Goal: Understand process/instructions

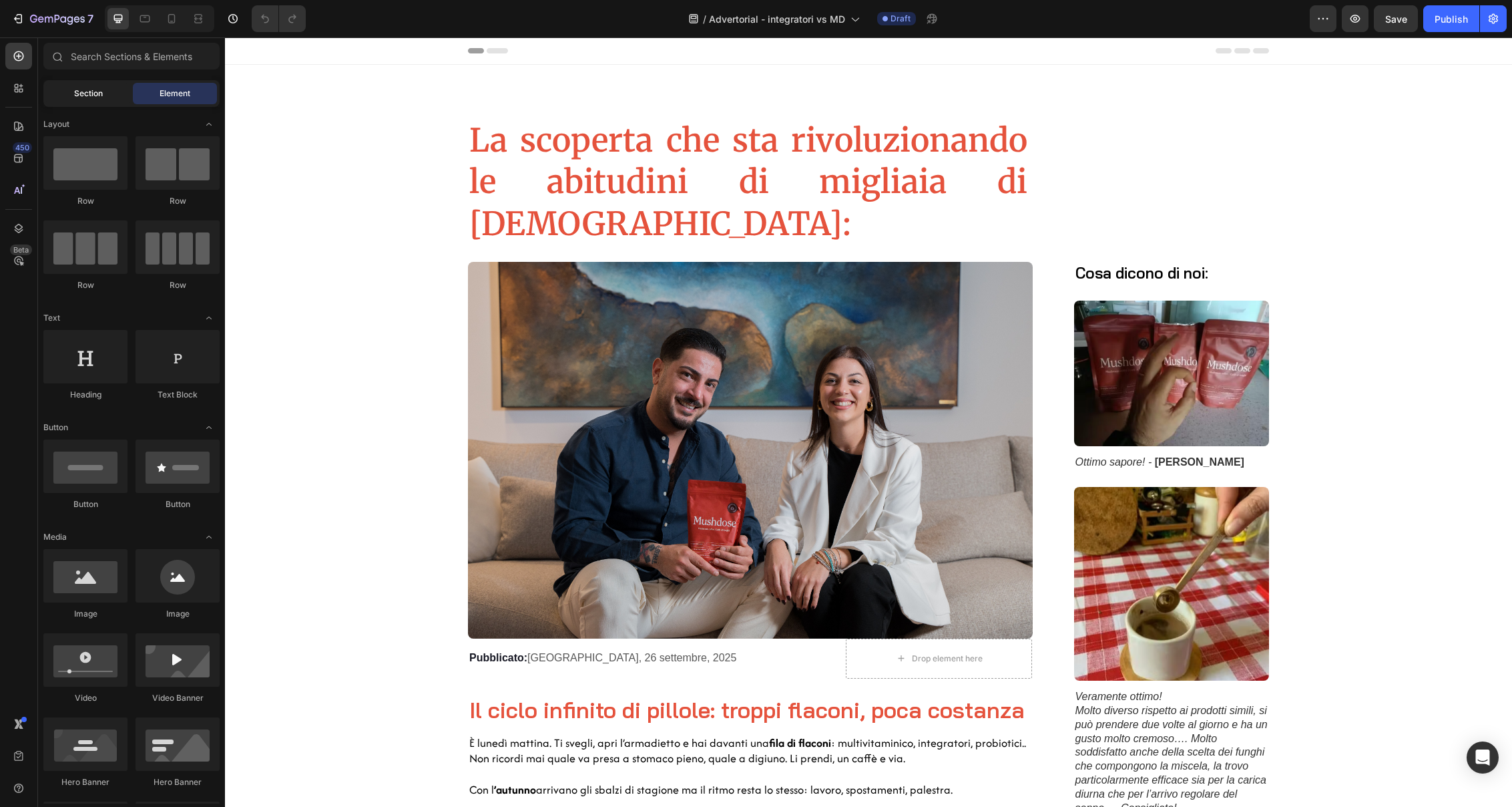
click at [90, 90] on span "Section" at bounding box center [88, 94] width 28 height 12
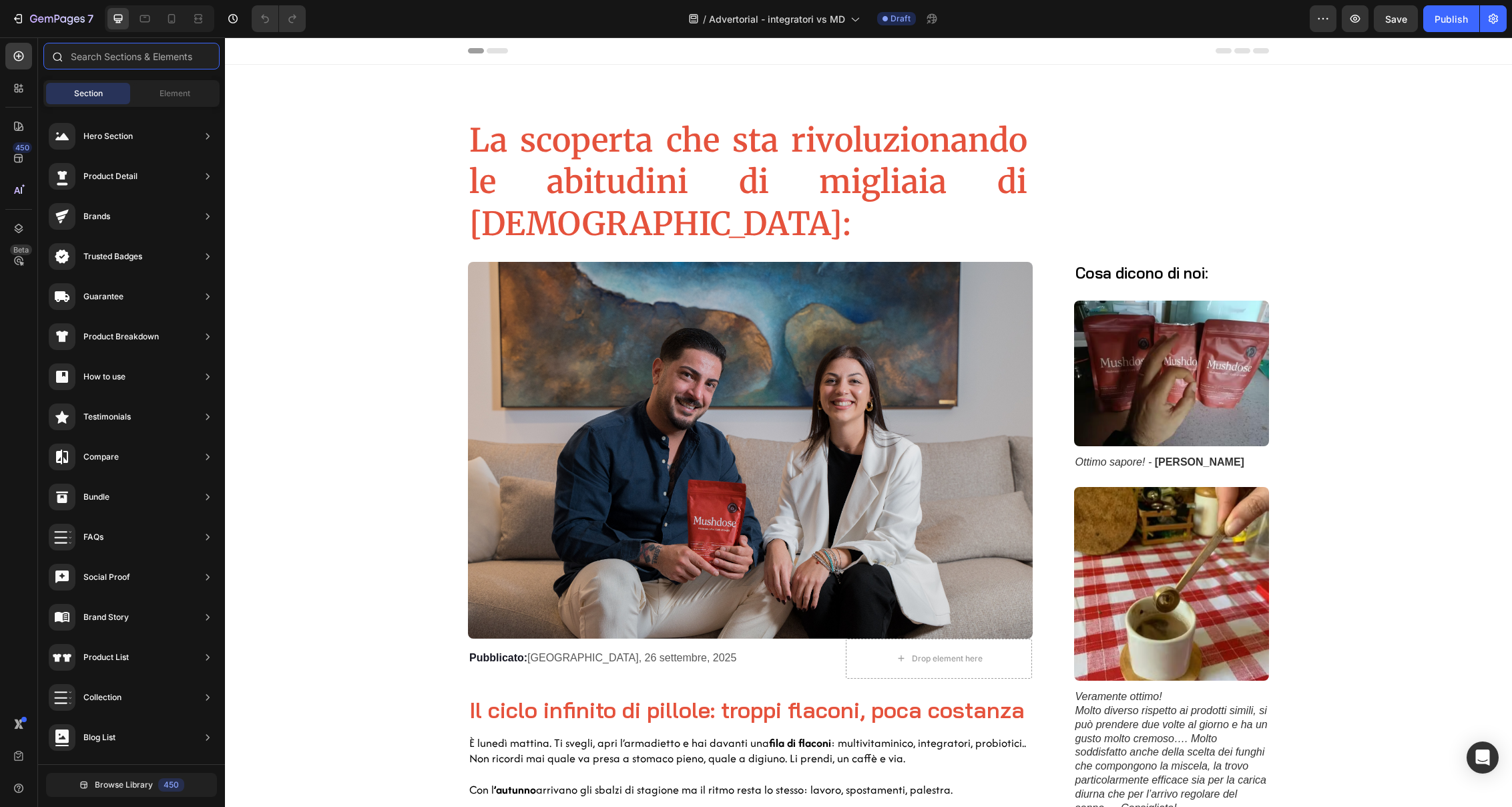
click at [165, 58] on input "text" at bounding box center [131, 56] width 176 height 26
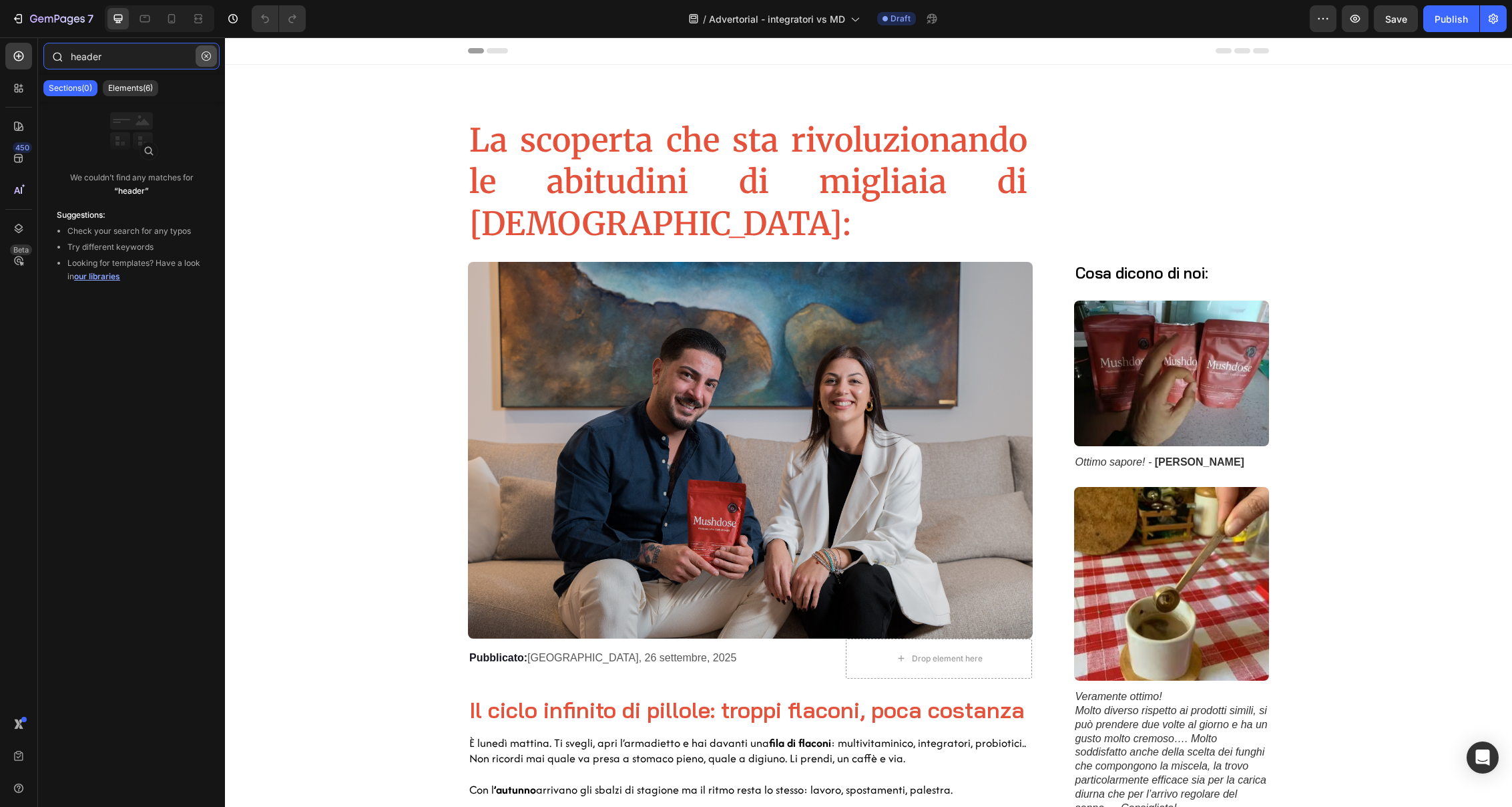
type input "header"
click at [209, 58] on icon "button" at bounding box center [206, 57] width 10 height 10
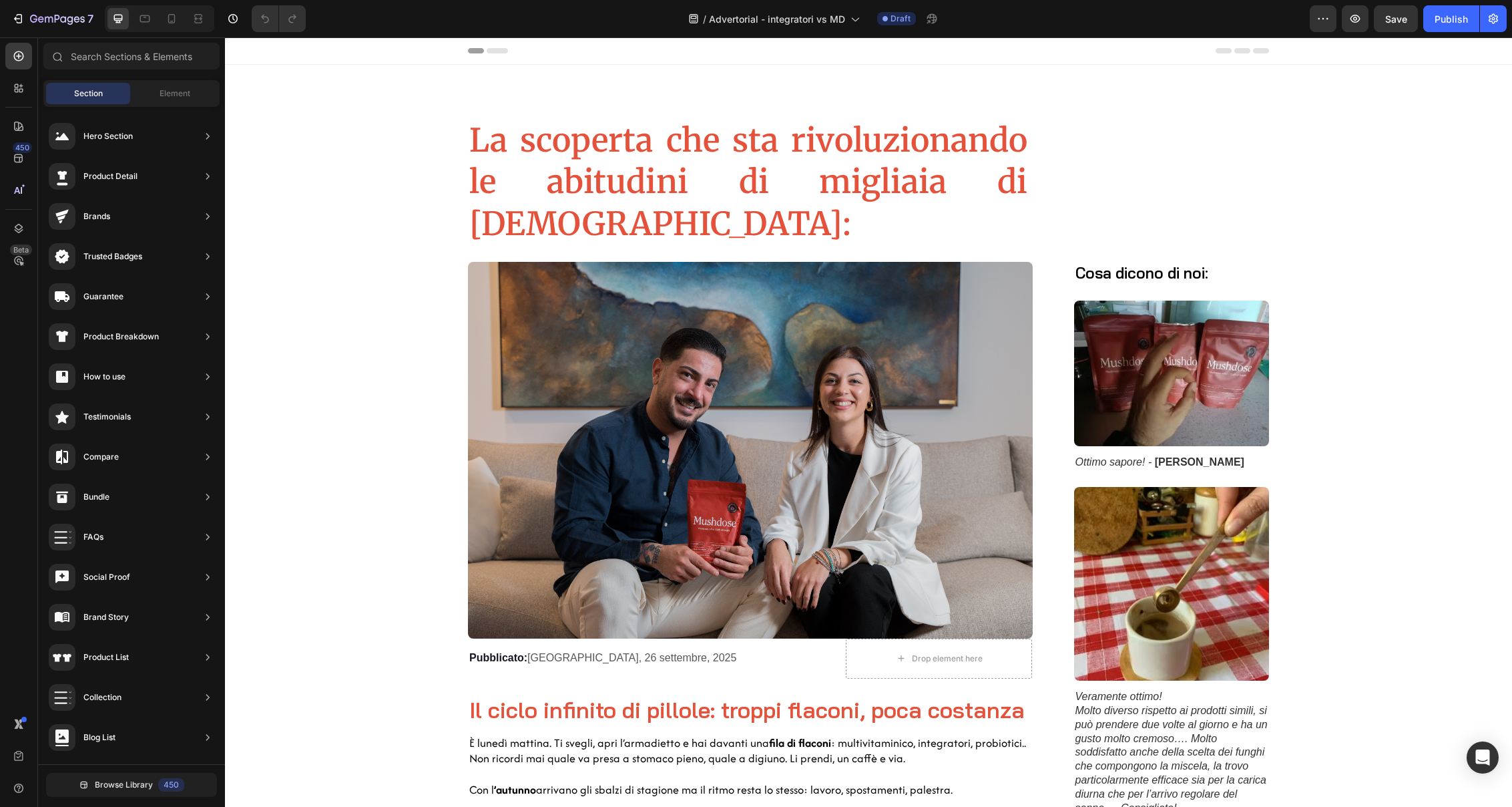
click at [1235, 50] on icon at bounding box center [1242, 50] width 16 height 5
click at [1329, 17] on icon "button" at bounding box center [1323, 19] width 14 height 14
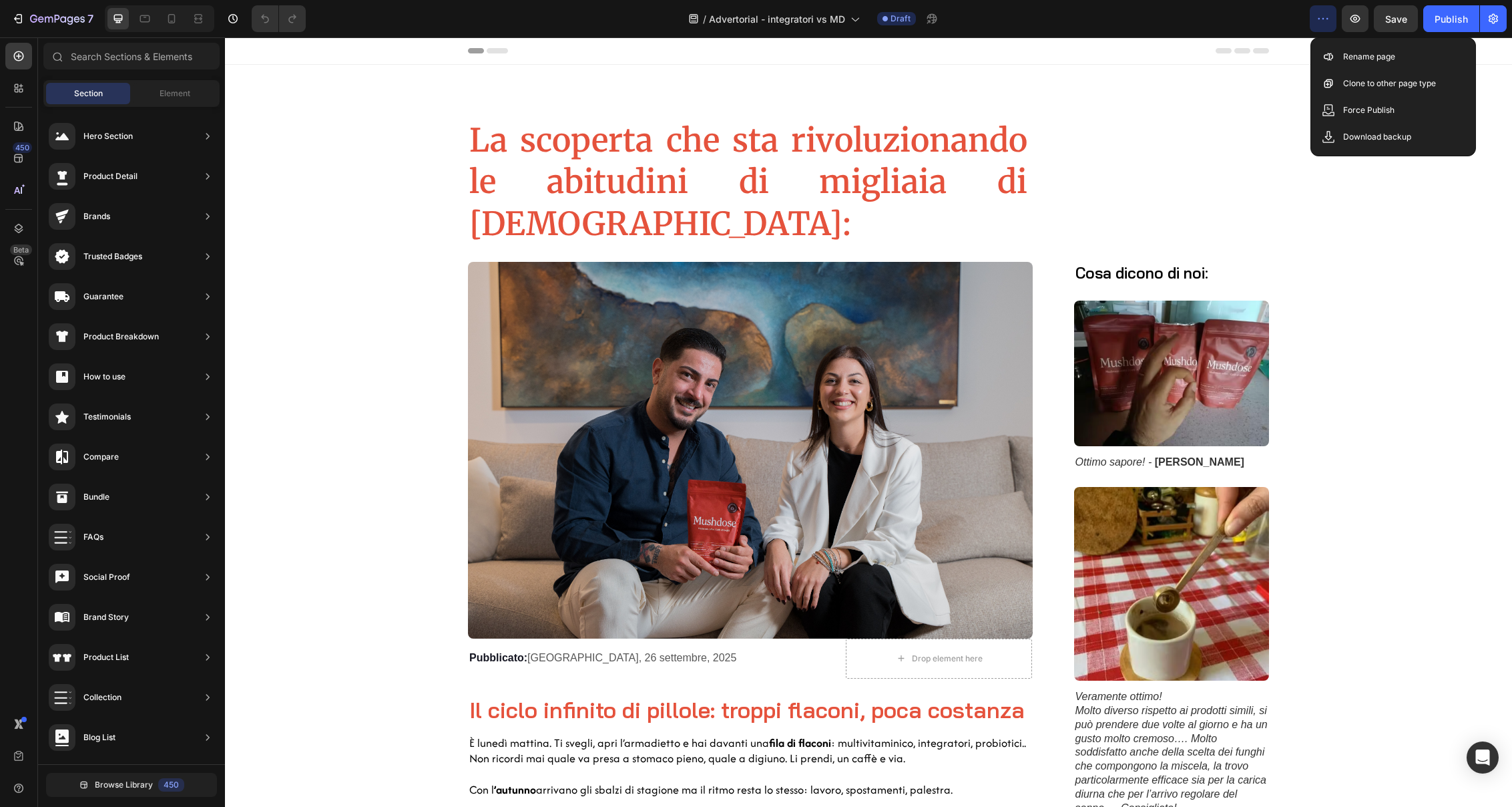
click at [1329, 17] on icon "button" at bounding box center [1323, 19] width 14 height 14
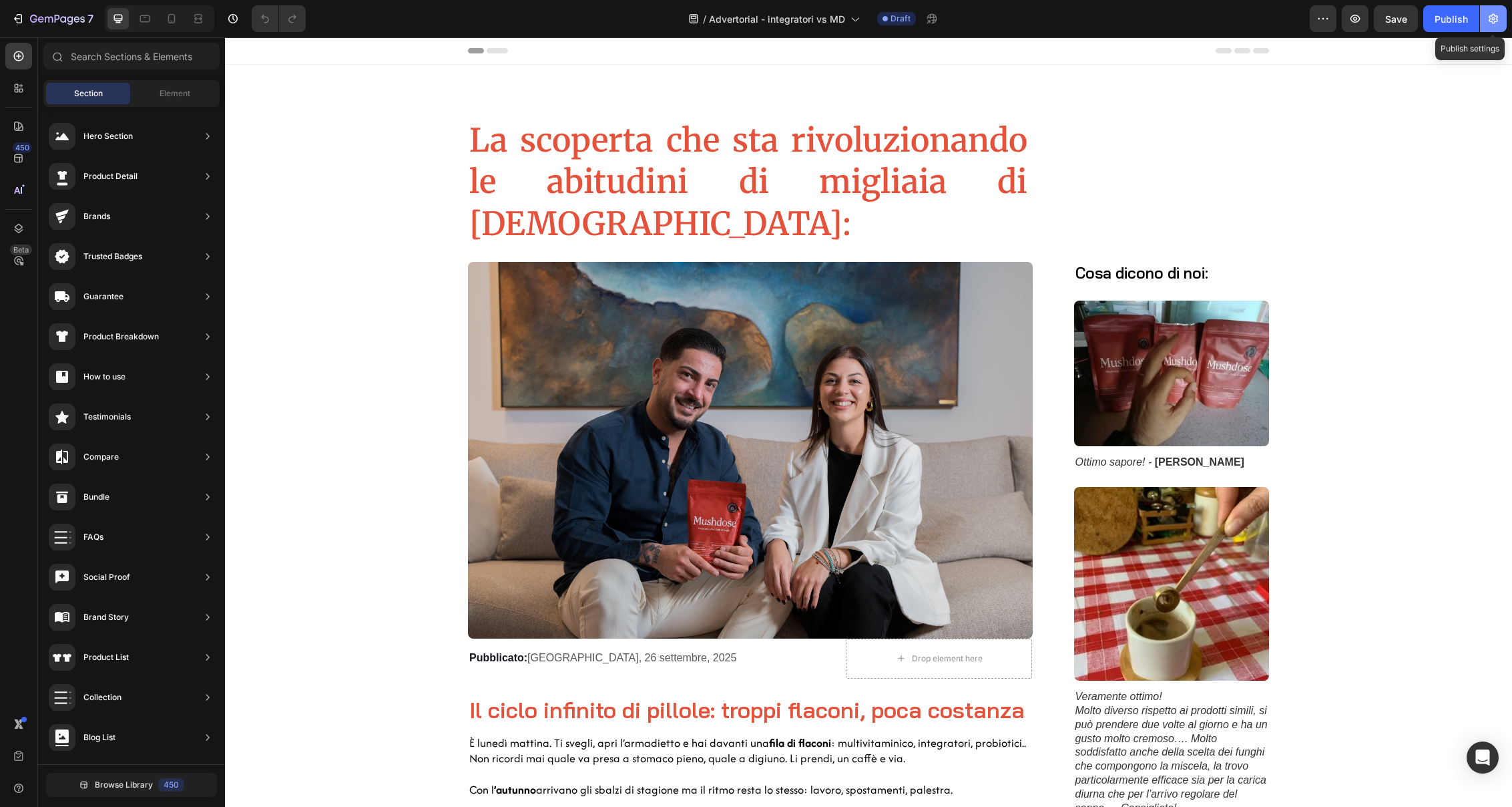
click at [1500, 22] on button "button" at bounding box center [1492, 18] width 26 height 26
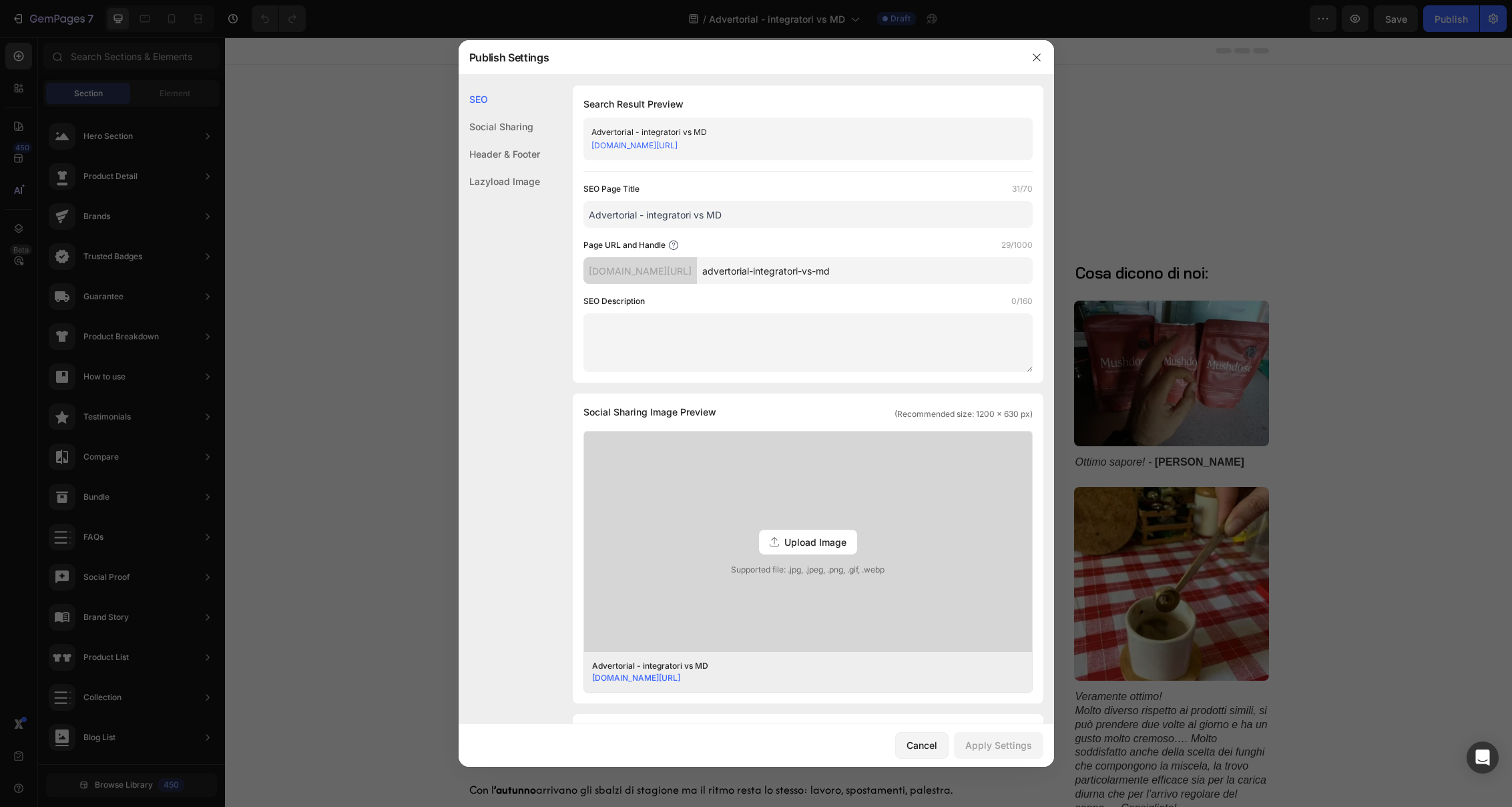
click at [524, 150] on div "Header & Footer" at bounding box center [498, 154] width 81 height 27
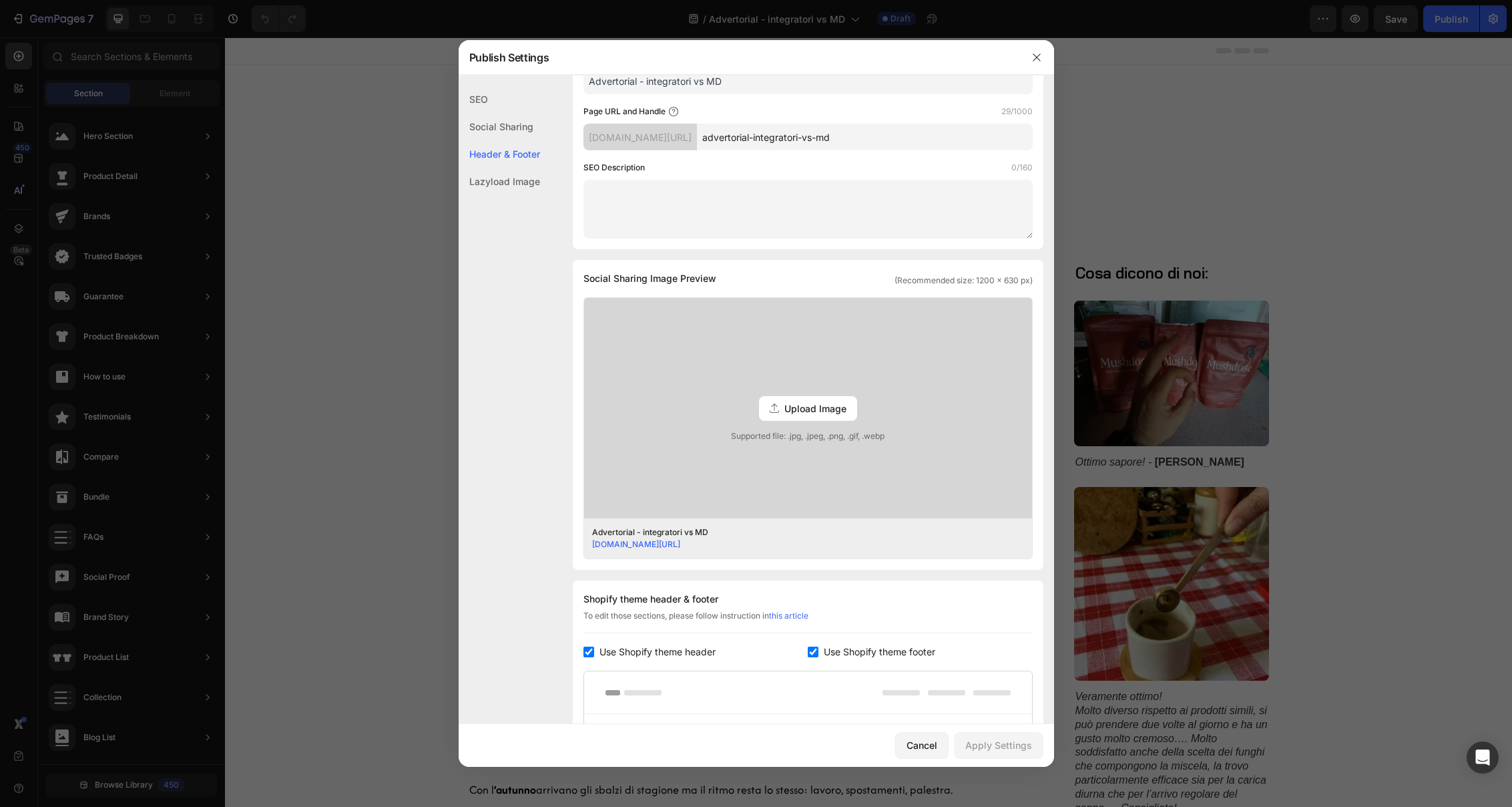
scroll to position [131, 0]
click at [528, 150] on div "Header & Footer" at bounding box center [498, 154] width 81 height 27
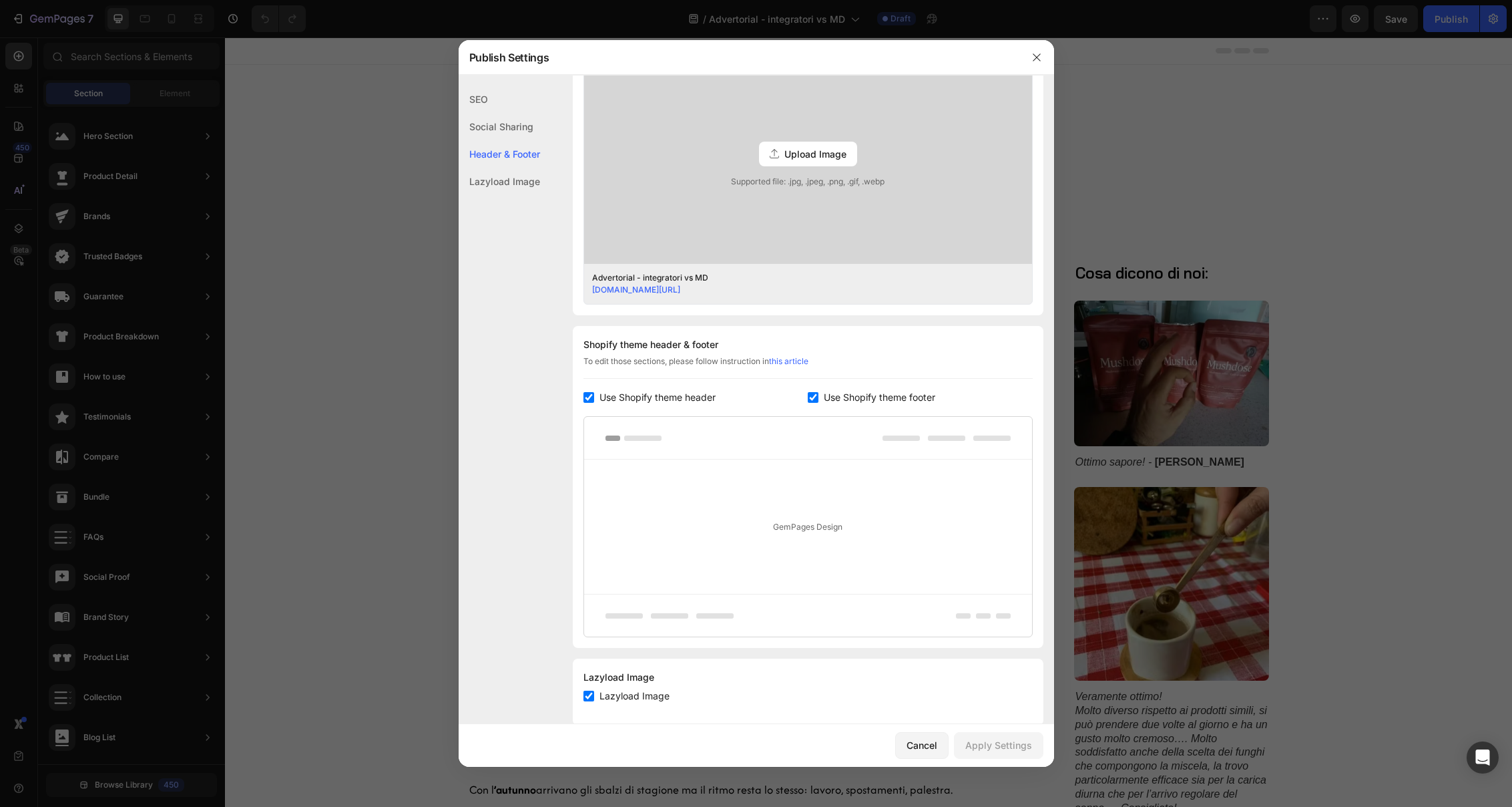
scroll to position [410, 0]
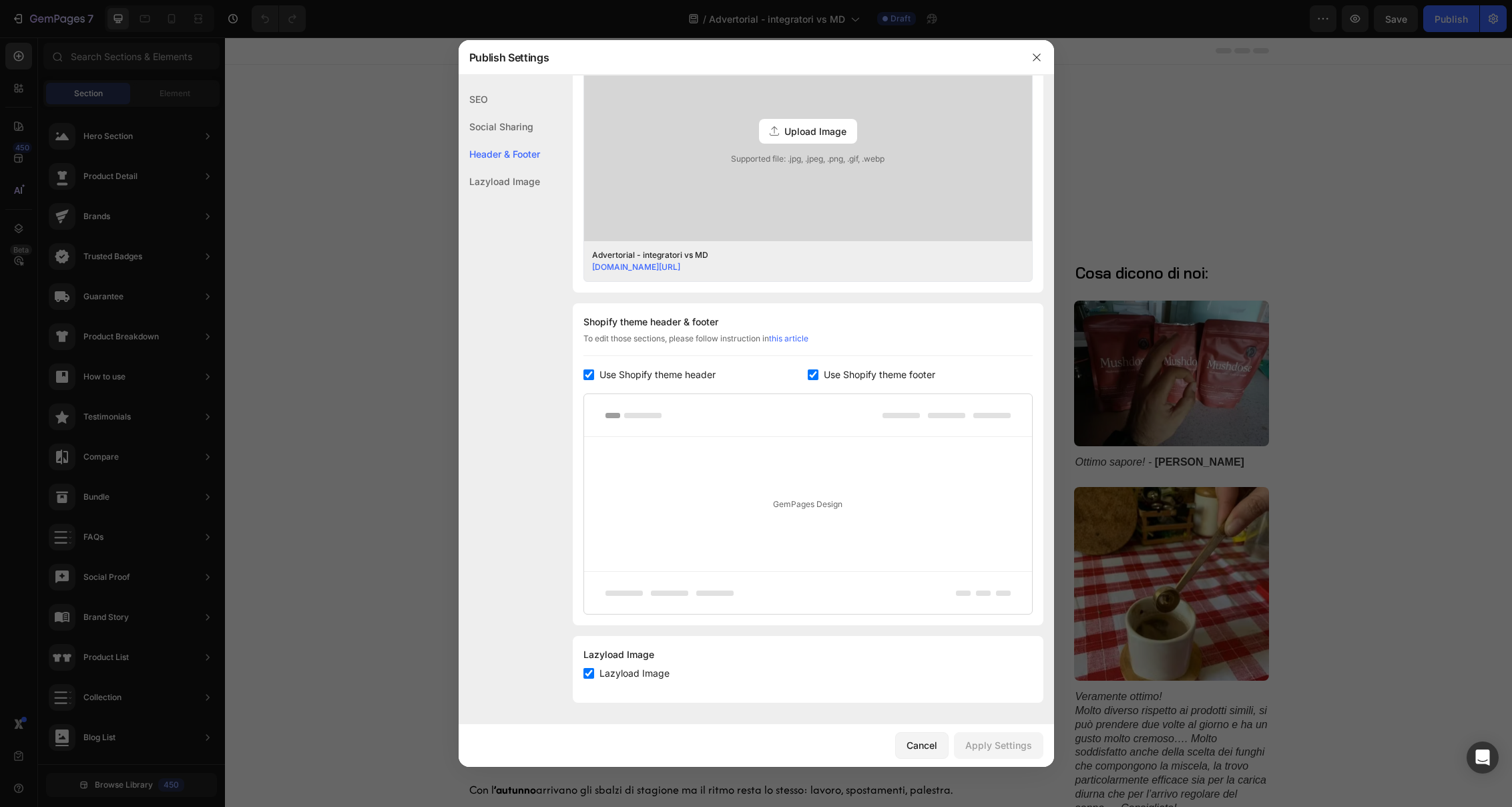
click at [804, 338] on link "this article" at bounding box center [788, 338] width 39 height 10
click at [1034, 58] on icon "button" at bounding box center [1036, 57] width 11 height 11
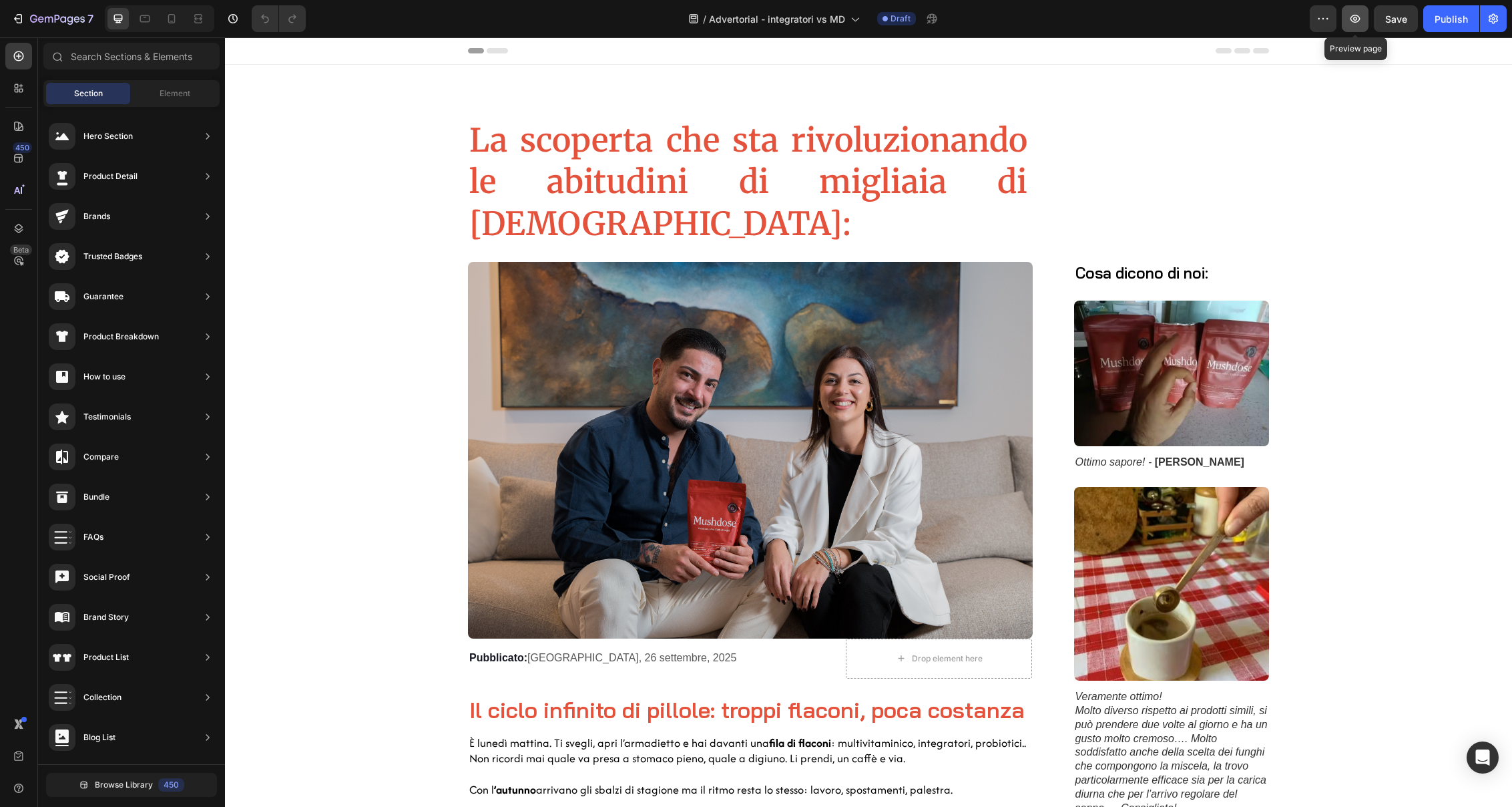
click at [1359, 20] on icon "button" at bounding box center [1355, 19] width 14 height 14
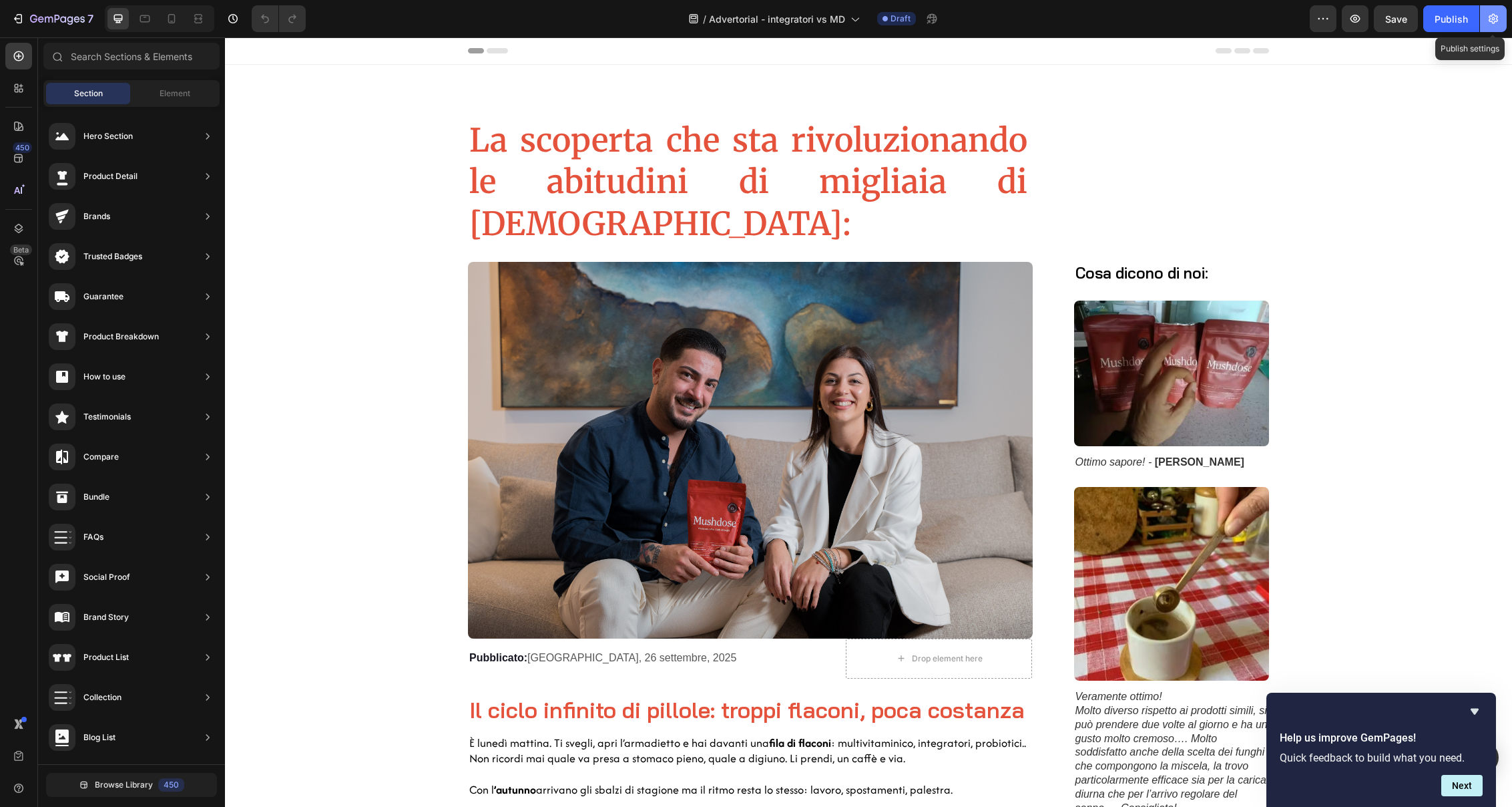
click at [1491, 21] on icon "button" at bounding box center [1493, 19] width 10 height 10
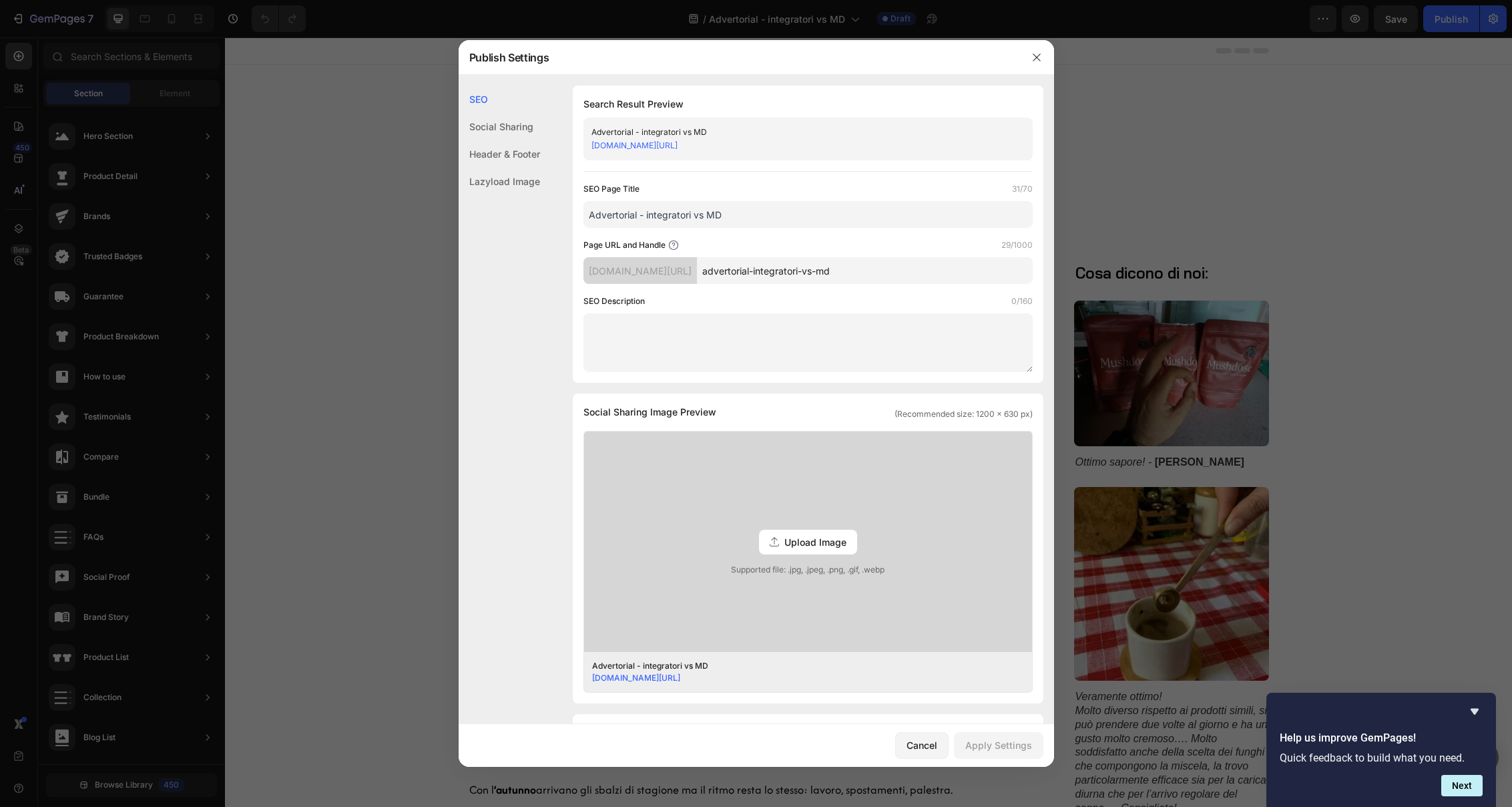
click at [522, 157] on div "Header & Footer" at bounding box center [498, 154] width 81 height 27
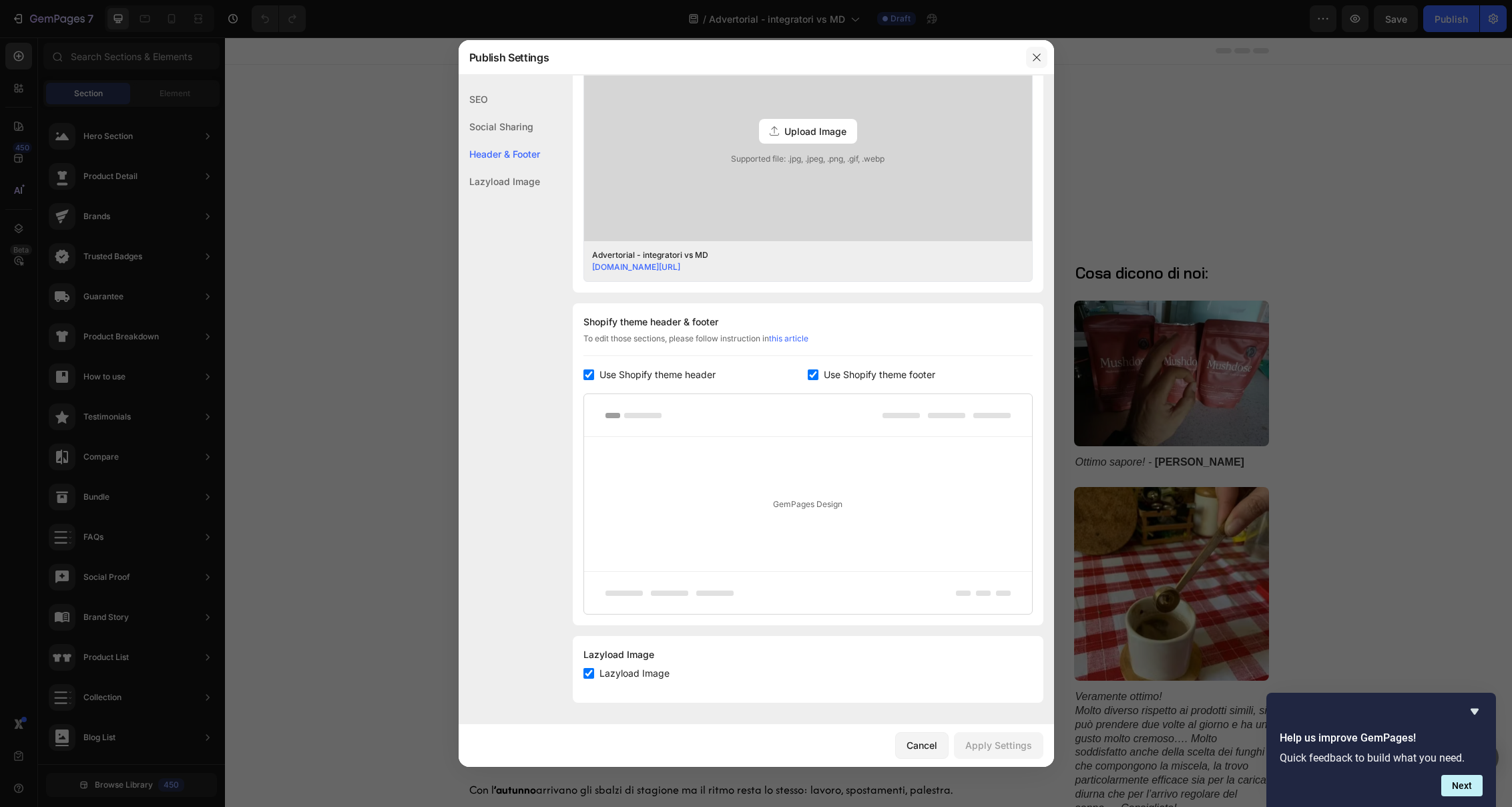
click at [1045, 61] on button "button" at bounding box center [1036, 58] width 21 height 21
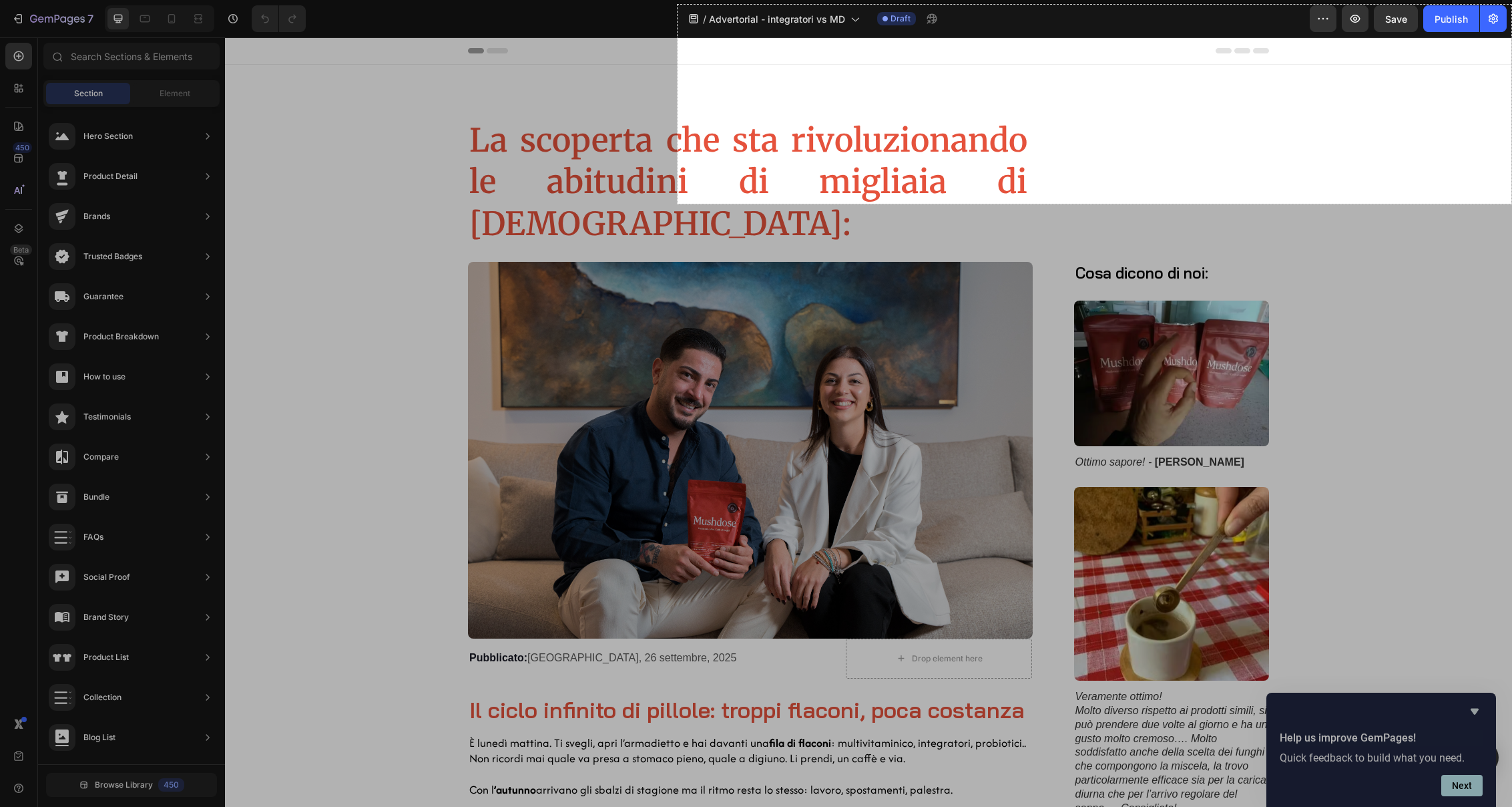
drag, startPoint x: 678, startPoint y: 5, endPoint x: 1512, endPoint y: 203, distance: 857.2
click at [1511, 0] on html "7 Version history / Advertorial - integratori vs MD Draft Preview Save Publish …" at bounding box center [756, 0] width 1512 height 0
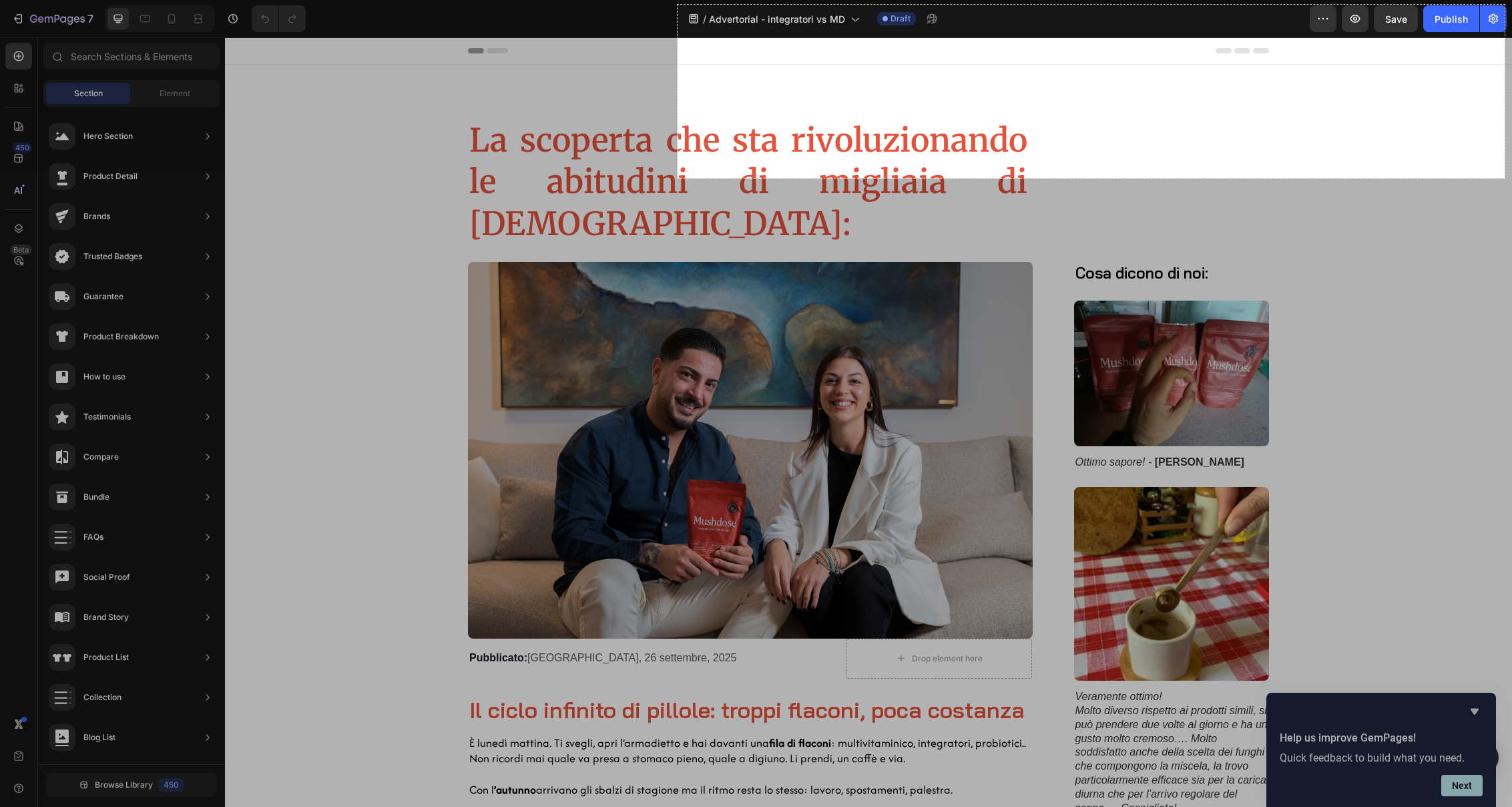
click at [1504, 178] on div at bounding box center [1095, 491] width 834 height 628
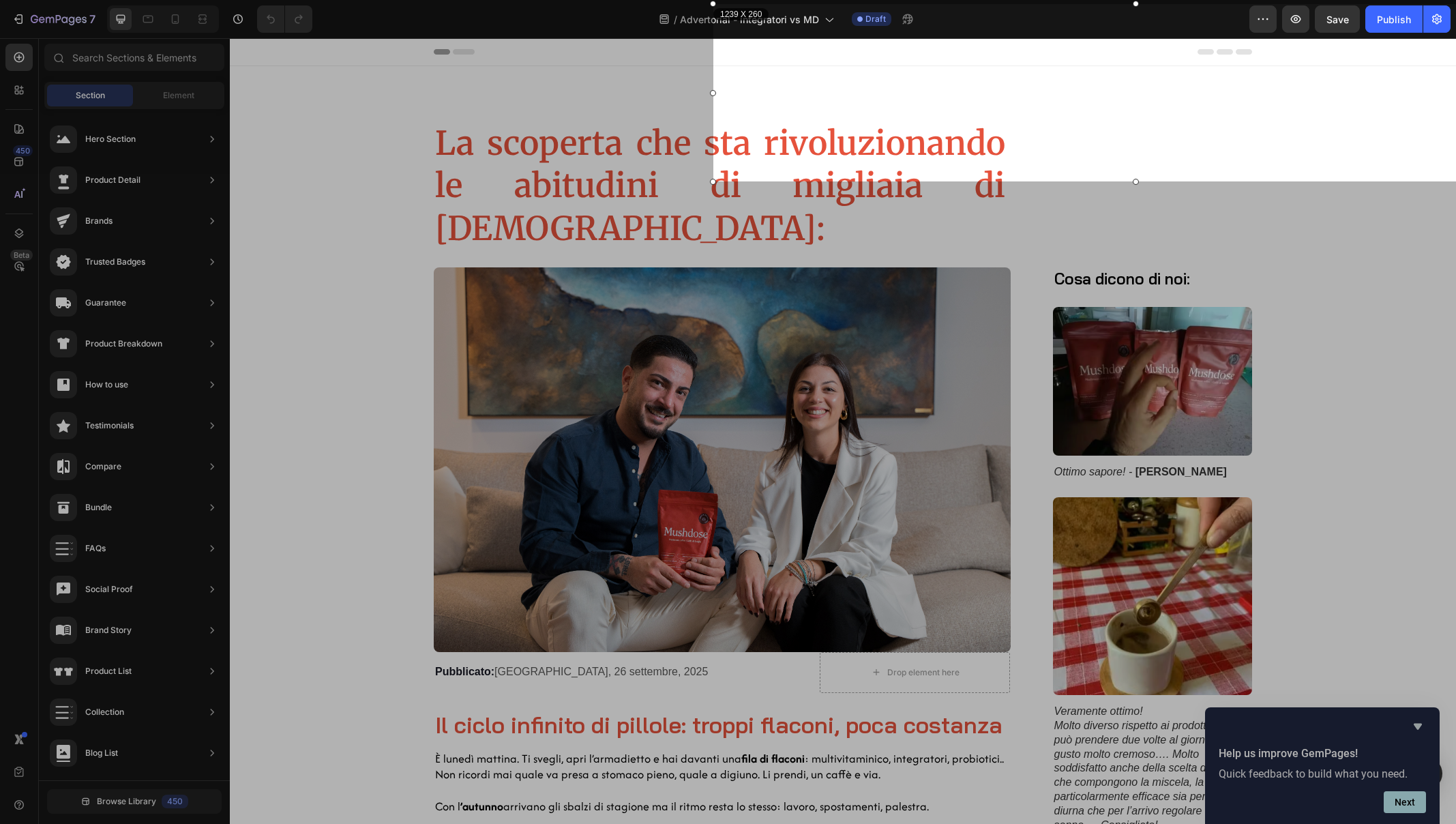
scroll to position [0, 85]
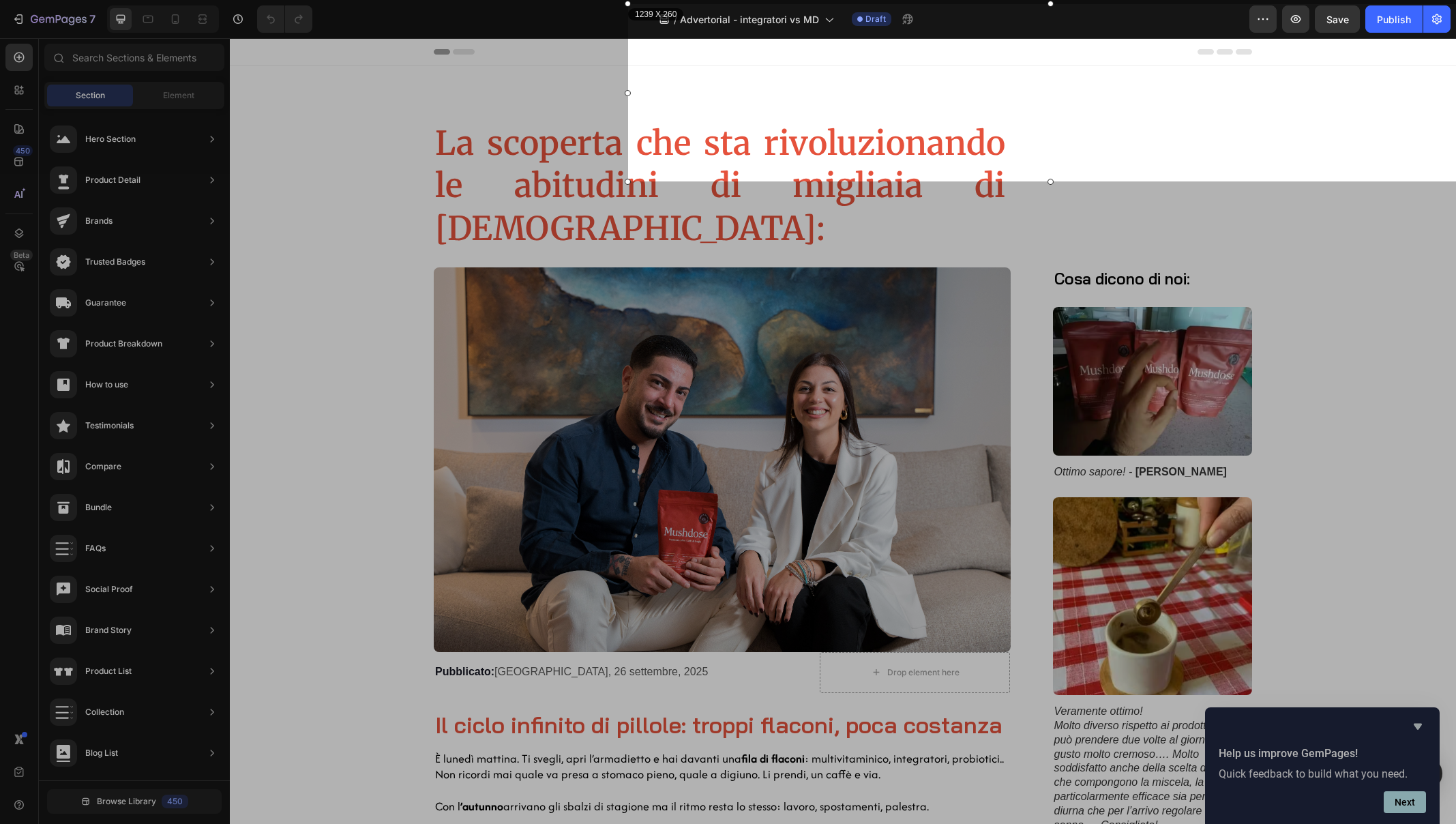
click at [1437, 163] on div "1239 X 260" at bounding box center [1050, 93] width 845 height 178
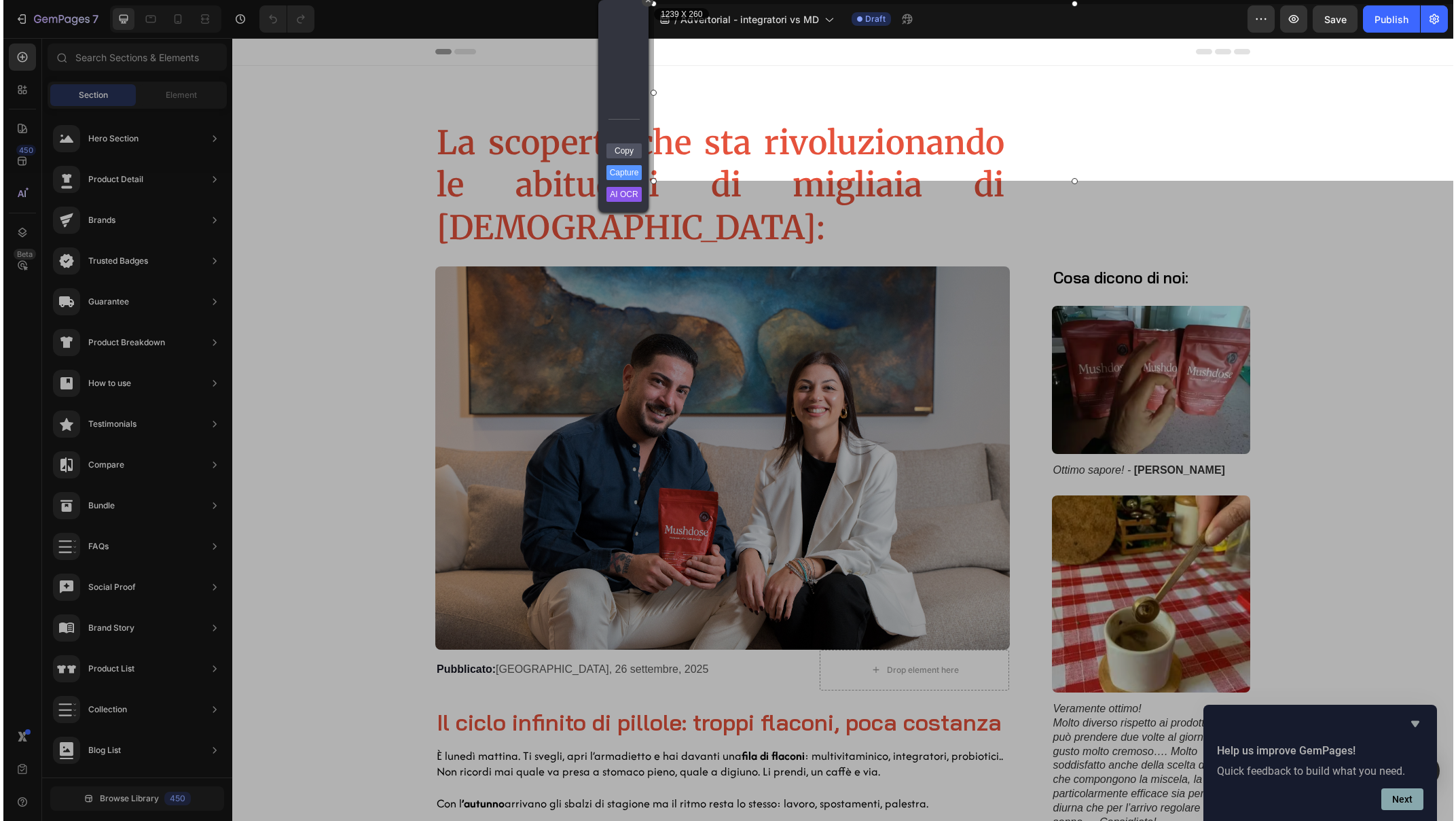
scroll to position [0, 0]
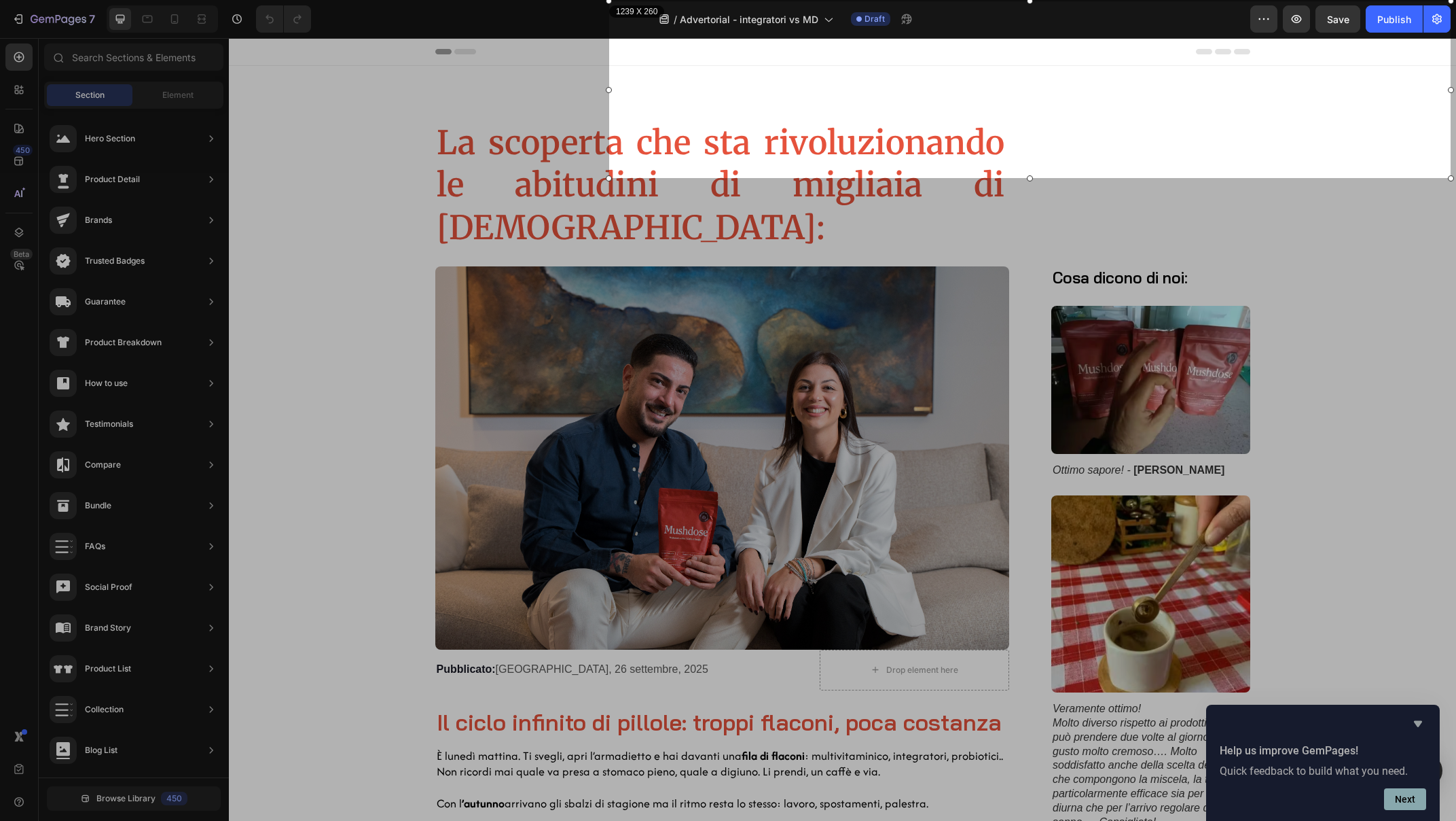
drag, startPoint x: 1219, startPoint y: 139, endPoint x: 1093, endPoint y: 136, distance: 126.0
click at [1093, 136] on div "1239 X 260" at bounding box center [1030, 89] width 842 height 177
drag, startPoint x: 609, startPoint y: 86, endPoint x: 645, endPoint y: 86, distance: 36.0
click at [645, 86] on div at bounding box center [644, 89] width 6 height 177
click at [602, 63] on div "Arrow" at bounding box center [604, 64] width 18 height 16
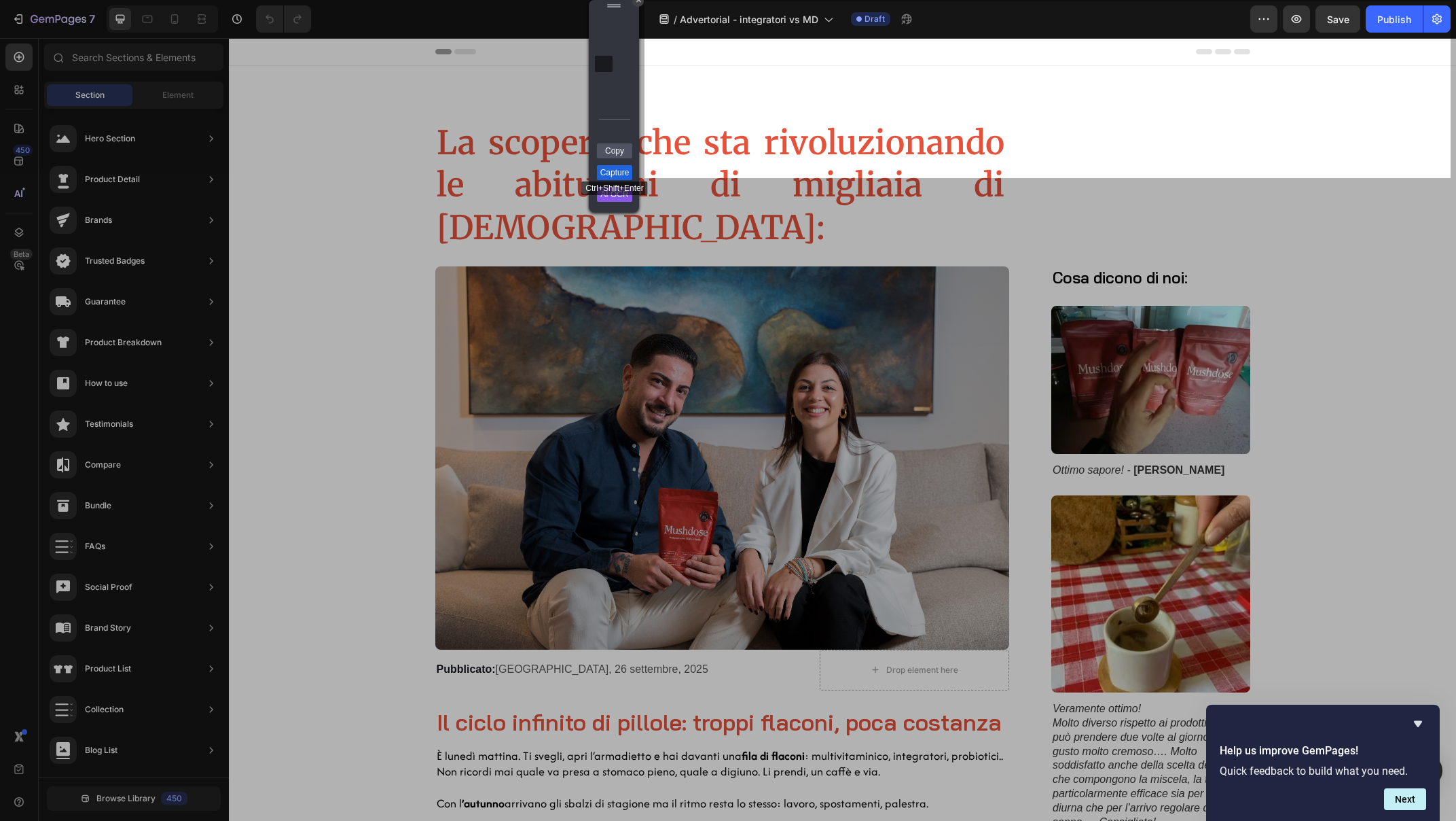
click at [623, 167] on link "Capture" at bounding box center [615, 172] width 36 height 15
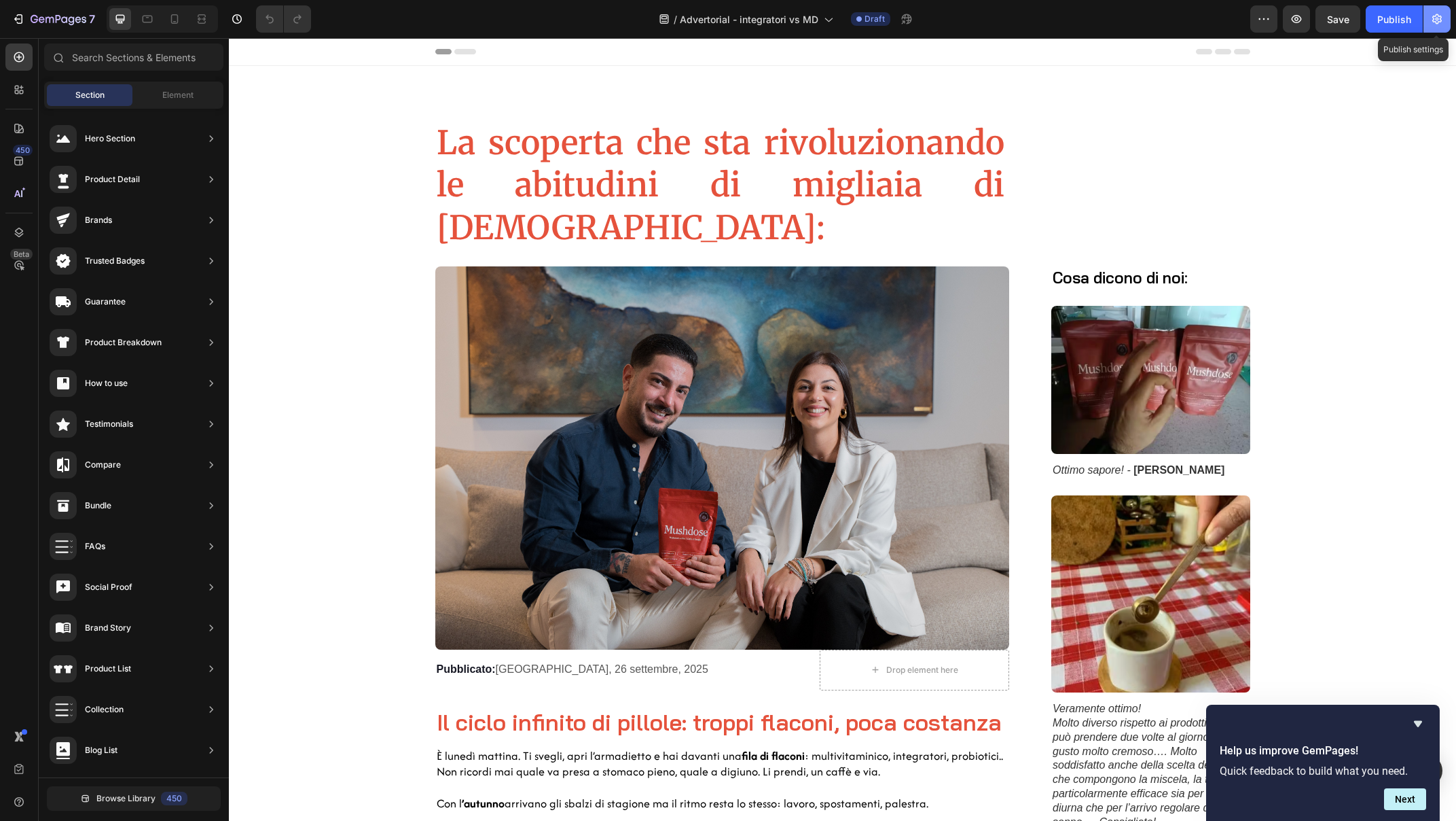
click at [1436, 14] on icon "button" at bounding box center [1437, 19] width 14 height 14
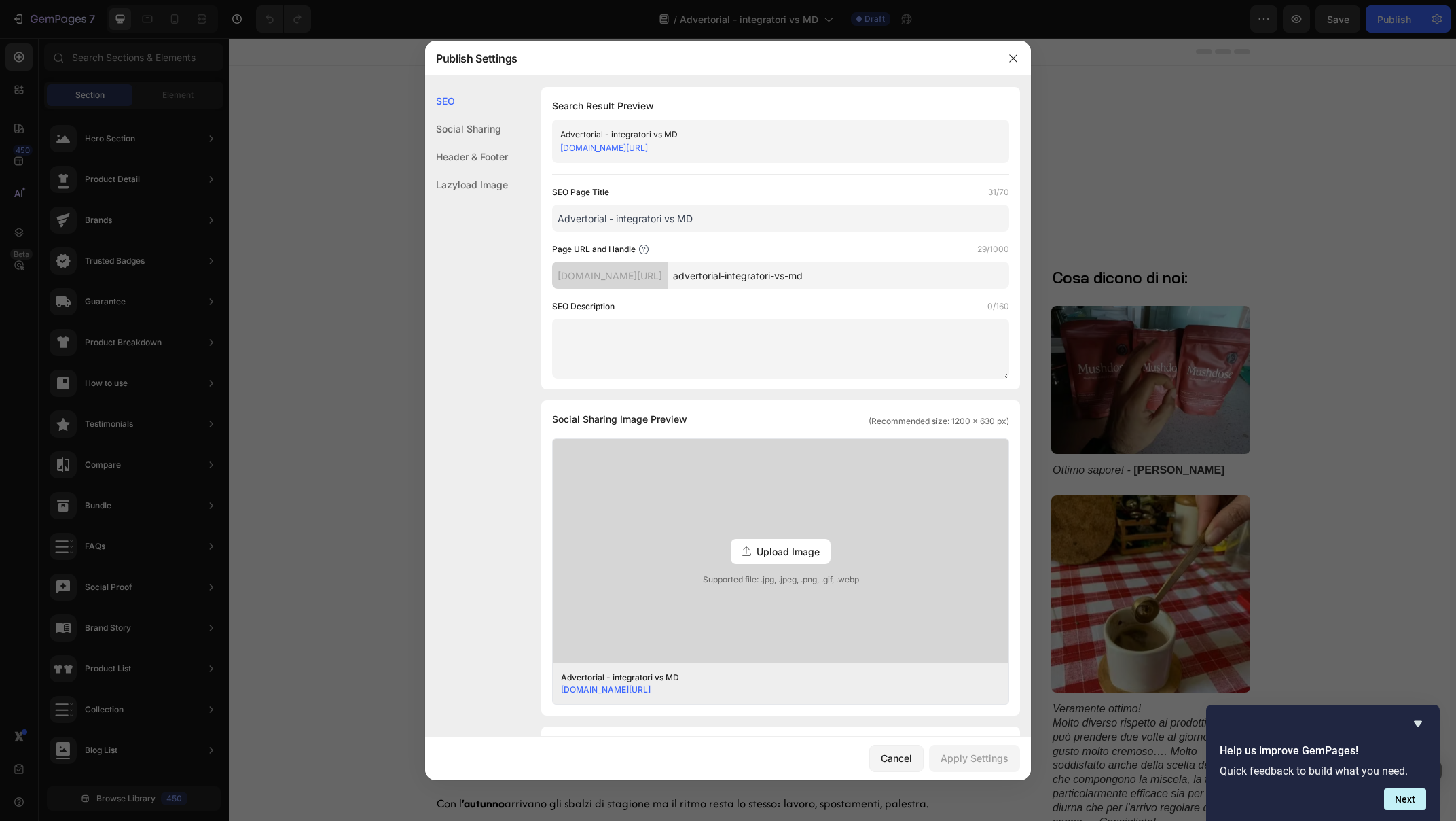
click at [471, 157] on div "Header & Footer" at bounding box center [466, 157] width 82 height 28
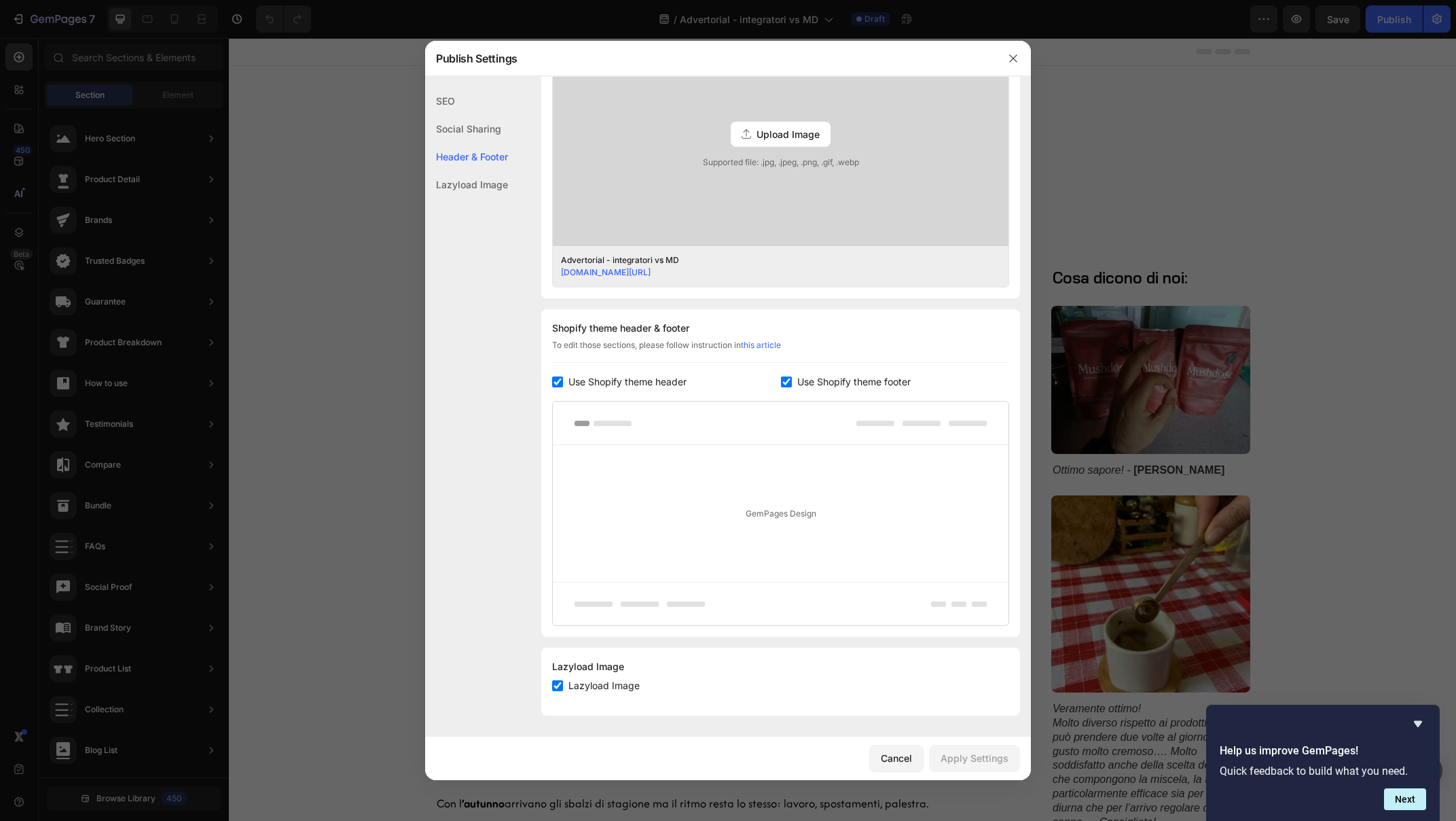
scroll to position [417, 0]
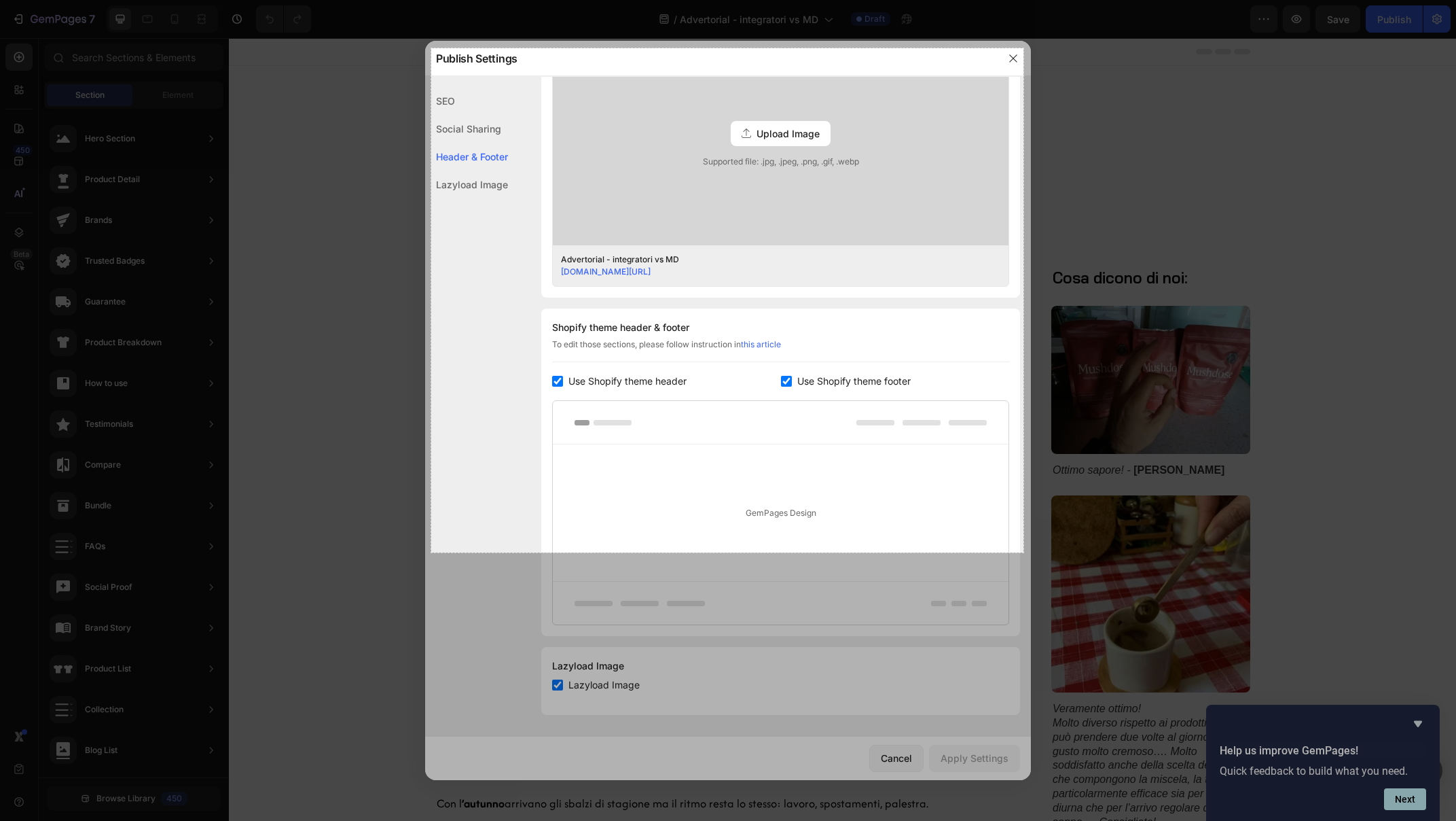
drag, startPoint x: 431, startPoint y: 49, endPoint x: 1024, endPoint y: 553, distance: 778.2
click at [1024, 553] on div "872 X 742" at bounding box center [728, 410] width 1456 height 821
click at [1059, 512] on link "Capture" at bounding box center [1055, 512] width 36 height 15
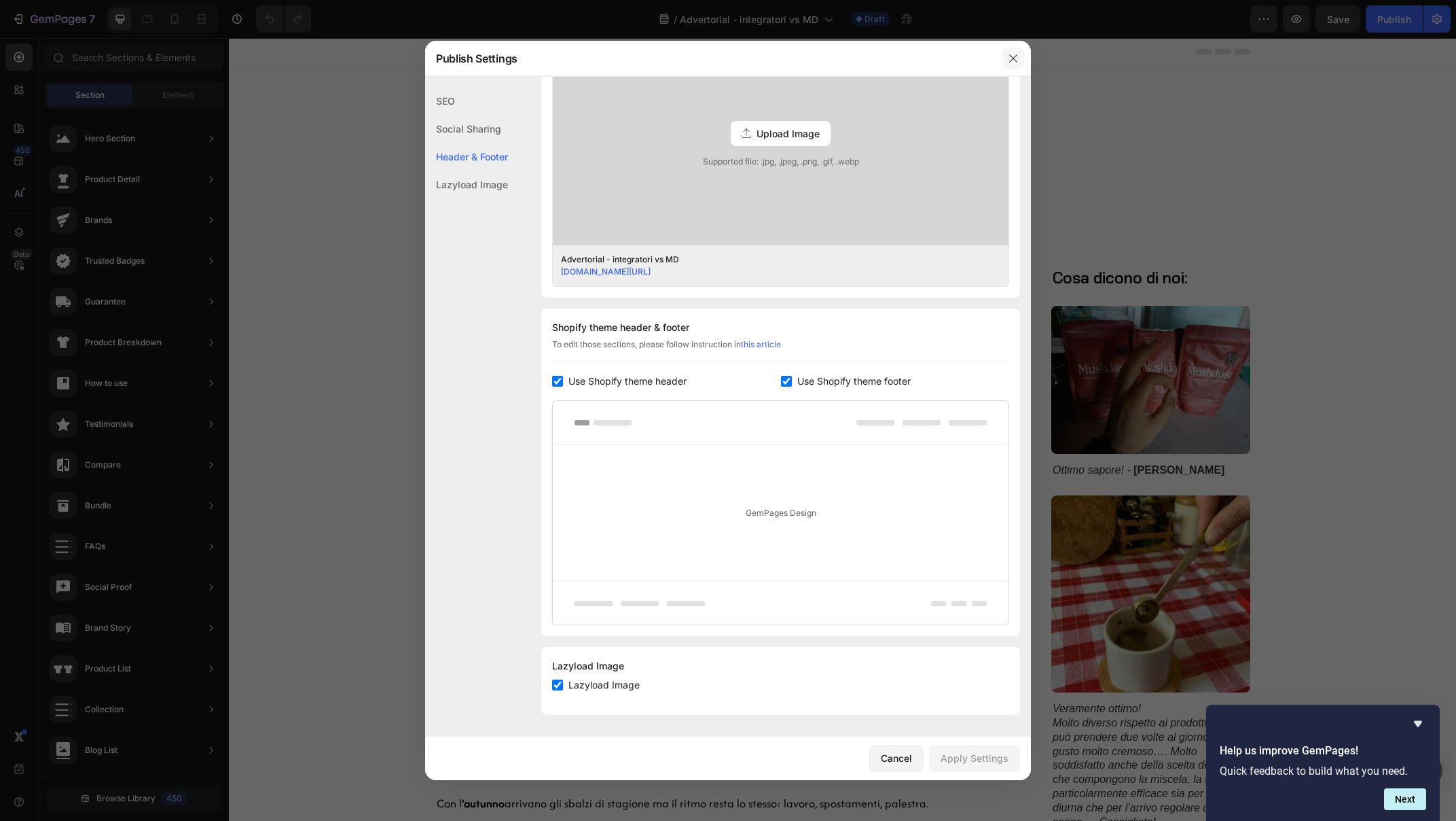
drag, startPoint x: 1012, startPoint y: 51, endPoint x: 810, endPoint y: 3, distance: 207.6
click at [1012, 51] on button "button" at bounding box center [1014, 59] width 22 height 22
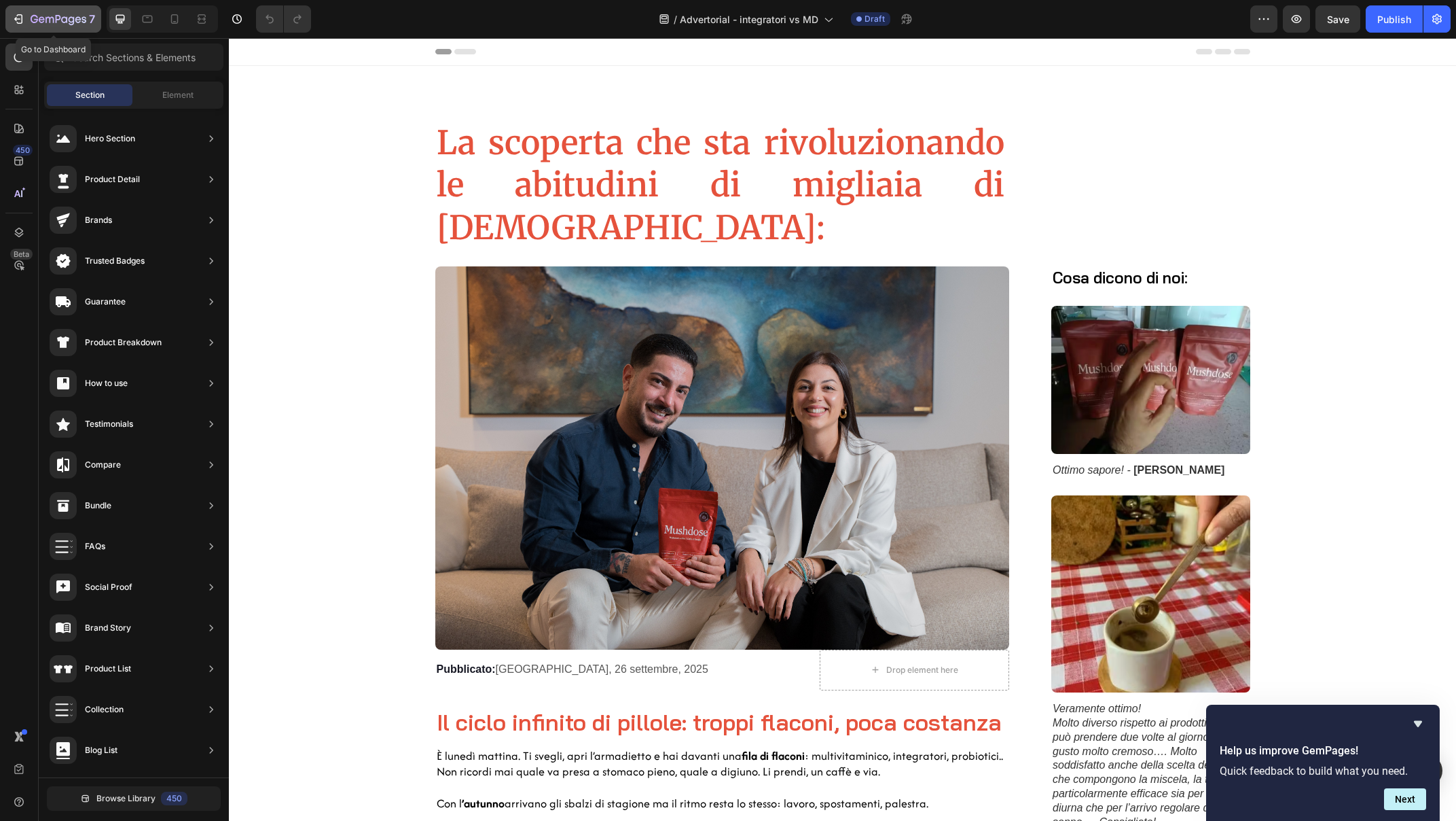
click at [72, 25] on icon "button" at bounding box center [59, 20] width 56 height 12
